Goal: Check status: Check status

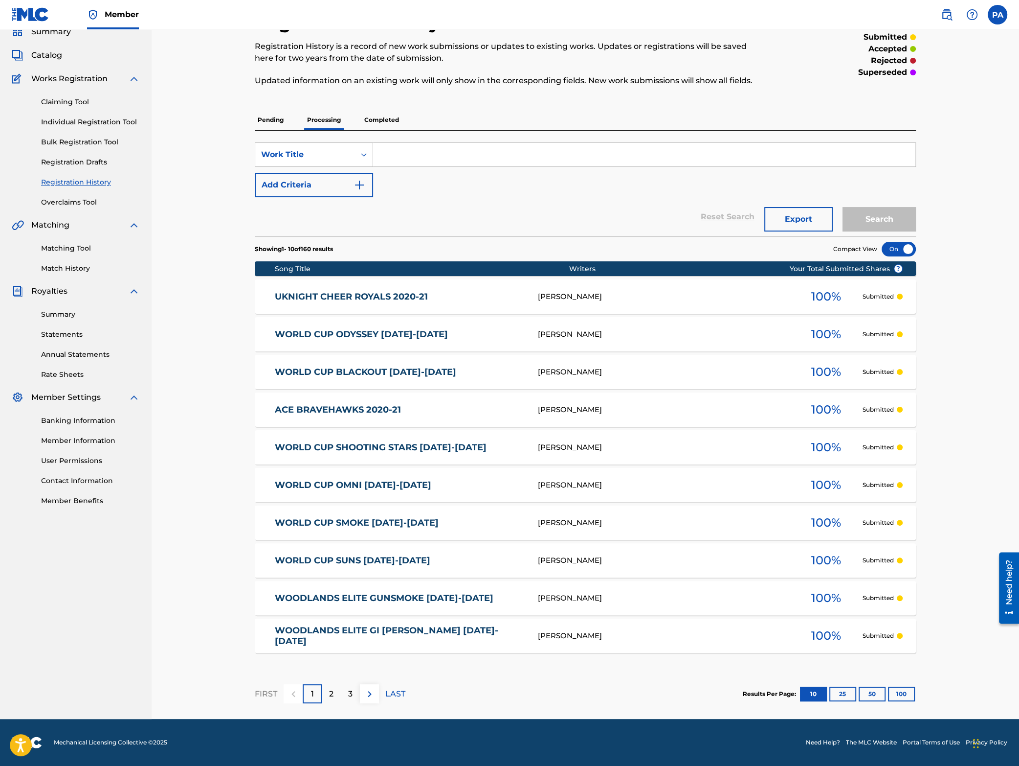
click at [901, 692] on button "100" at bounding box center [901, 693] width 27 height 15
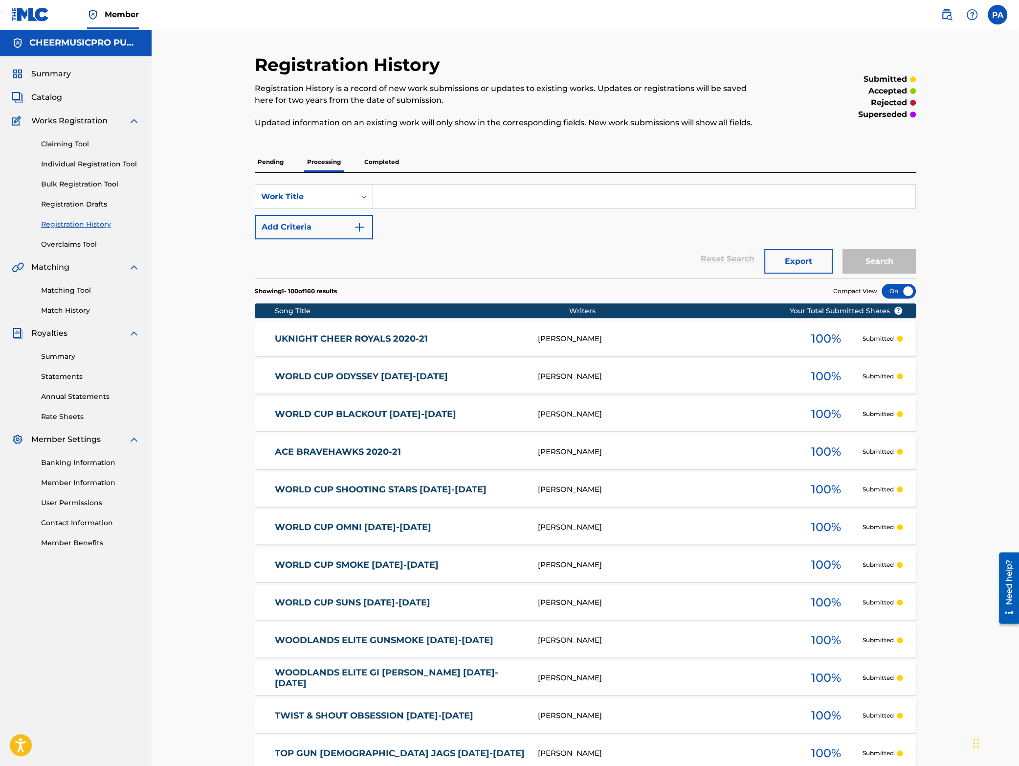
click at [391, 159] on p "Completed" at bounding box center [381, 162] width 41 height 21
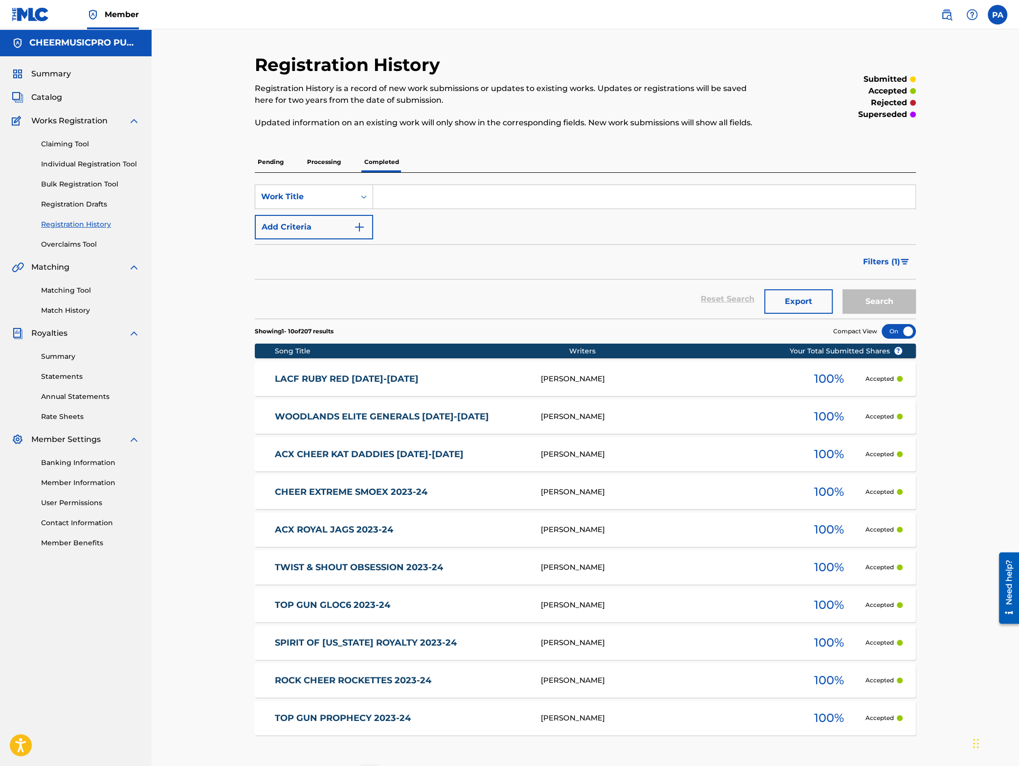
click at [277, 159] on p "Pending" at bounding box center [271, 162] width 32 height 21
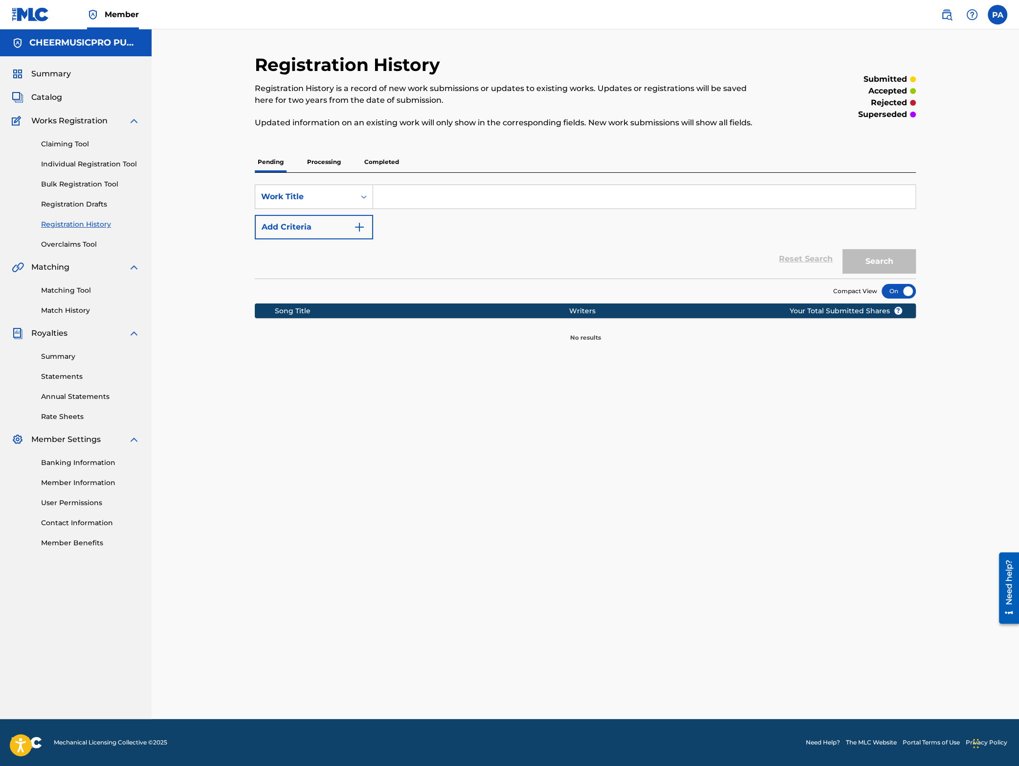
click at [386, 159] on p "Completed" at bounding box center [381, 162] width 41 height 21
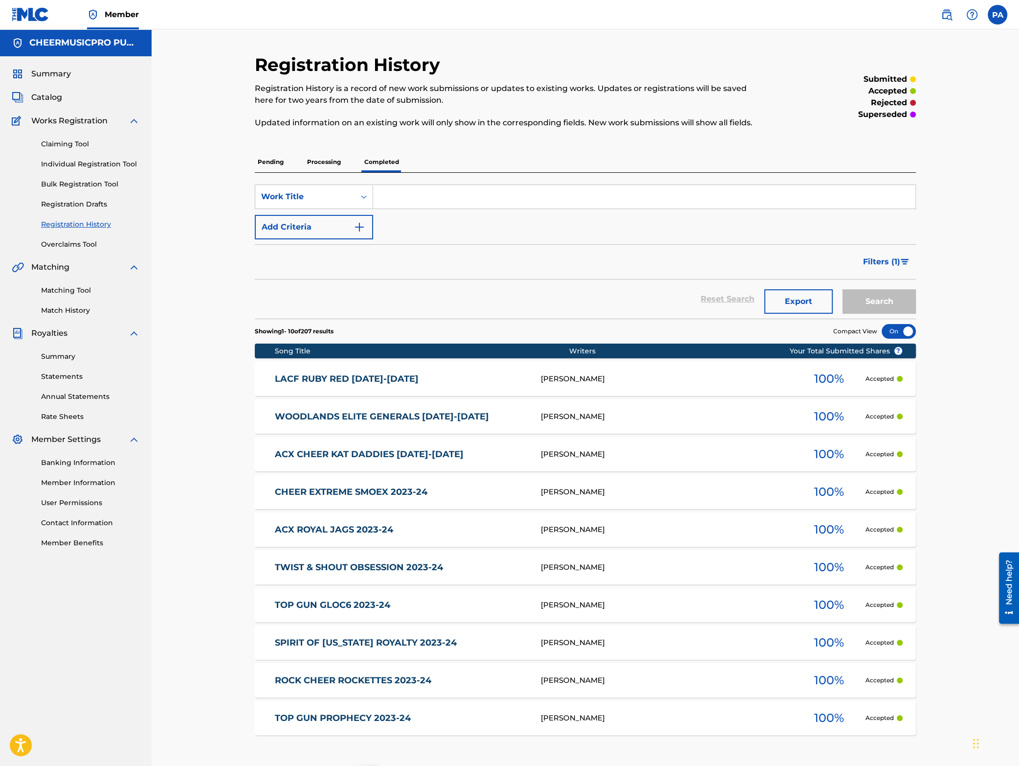
click at [56, 303] on div "Matching Tool Match History" at bounding box center [76, 294] width 128 height 43
click at [55, 312] on link "Match History" at bounding box center [90, 310] width 99 height 10
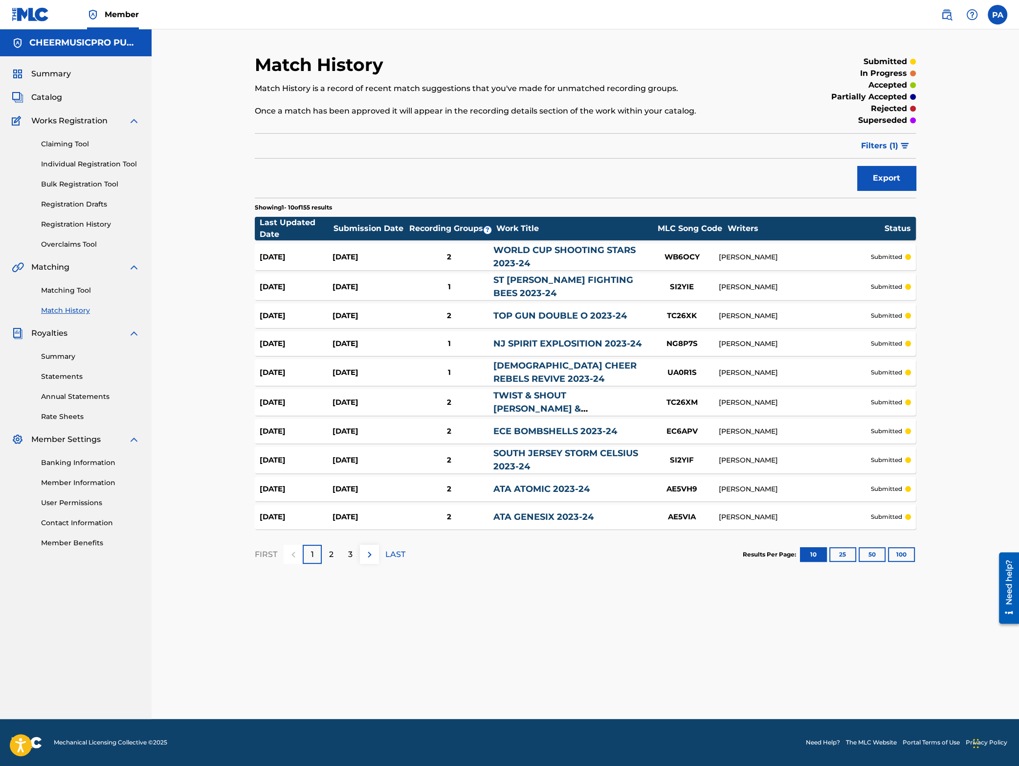
click at [899, 548] on button "100" at bounding box center [901, 554] width 27 height 15
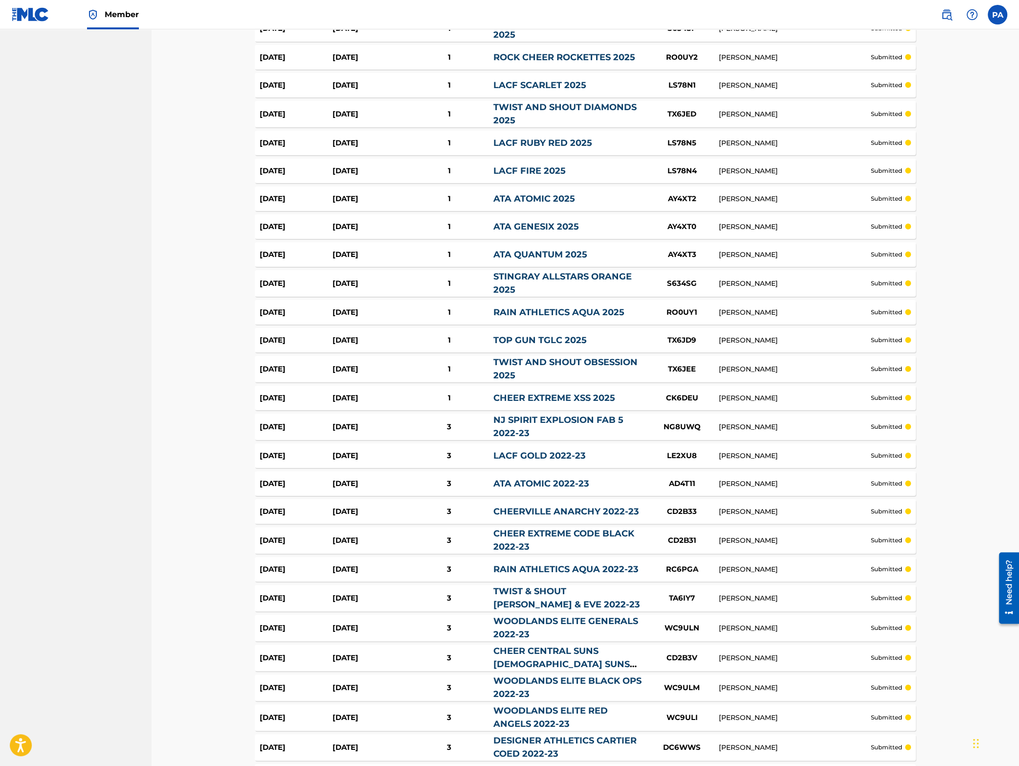
scroll to position [2462, 0]
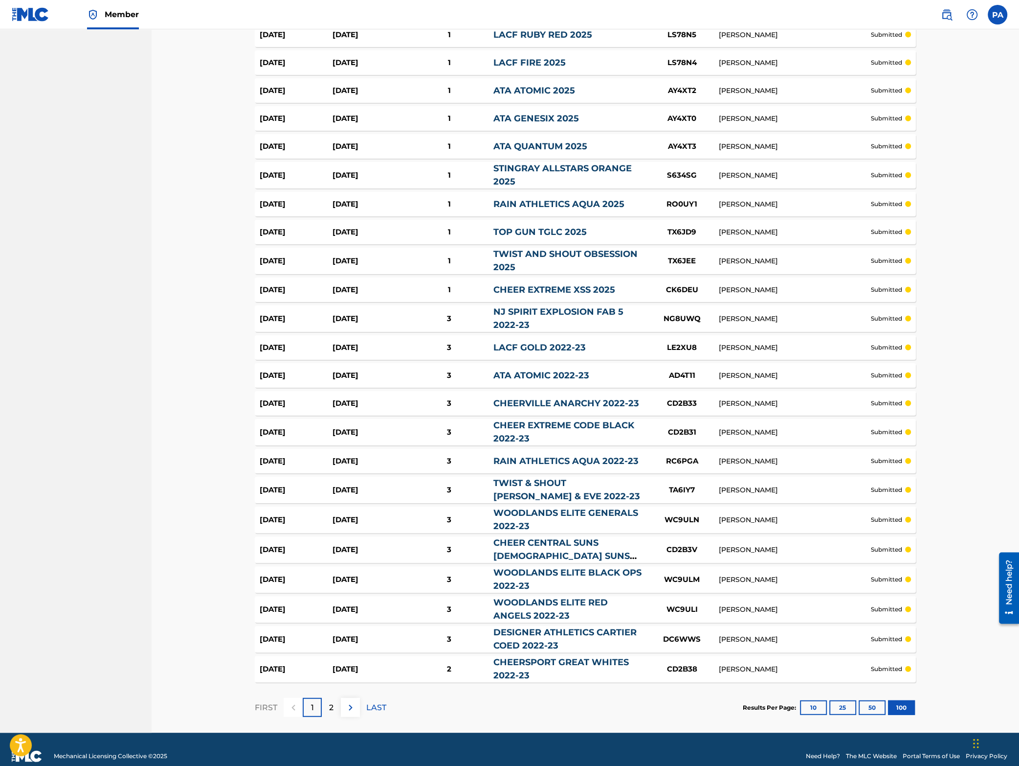
click at [350, 701] on img at bounding box center [351, 707] width 12 height 12
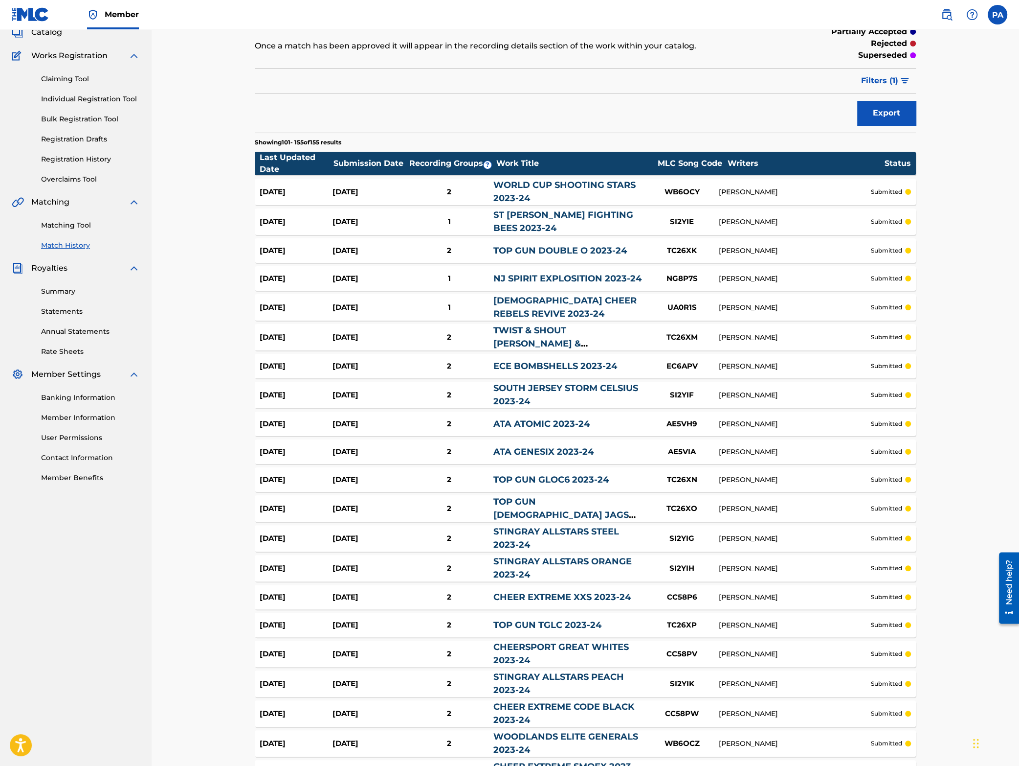
scroll to position [0, 0]
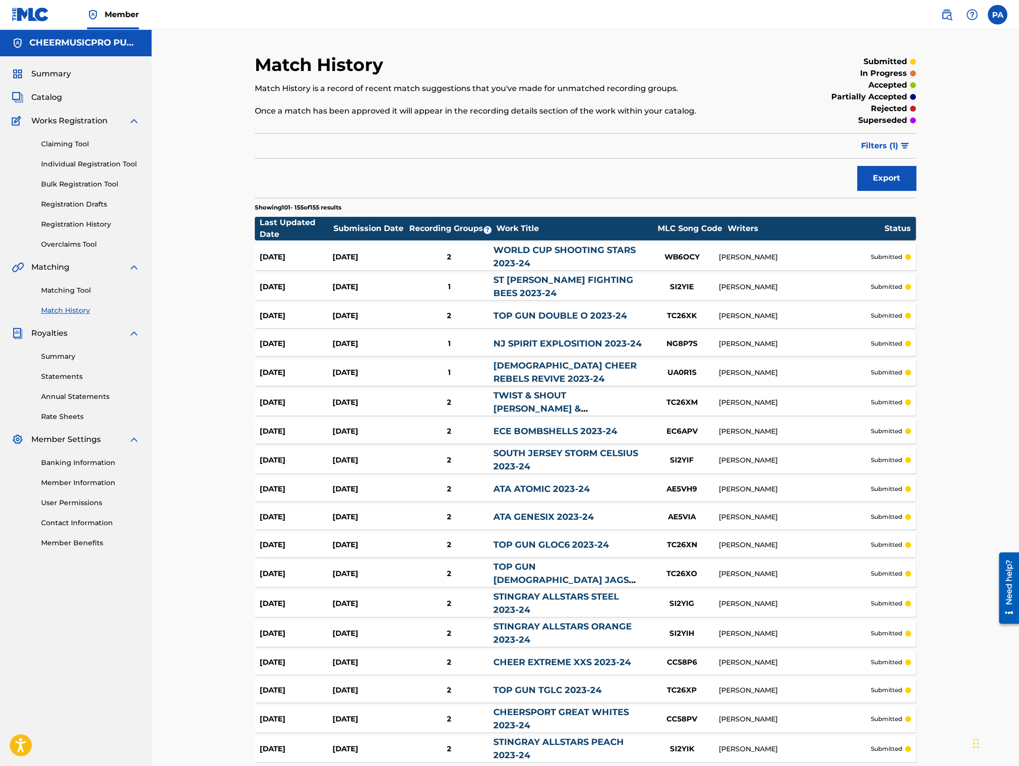
click at [50, 71] on span "Summary" at bounding box center [51, 74] width 40 height 12
